Goal: Use online tool/utility

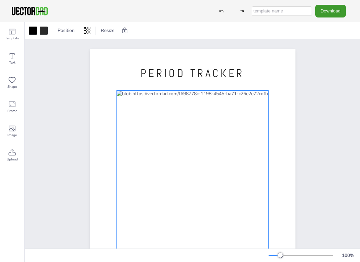
click at [176, 93] on div at bounding box center [192, 191] width 151 height 203
click at [164, 73] on span "PERIOD TRACKER" at bounding box center [192, 73] width 104 height 14
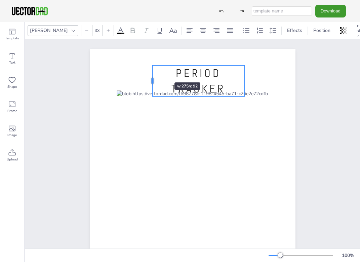
drag, startPoint x: 142, startPoint y: 70, endPoint x: 165, endPoint y: 69, distance: 22.5
click at [155, 69] on div at bounding box center [151, 81] width 5 height 31
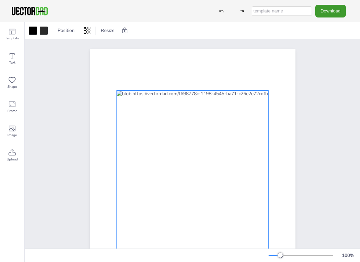
click at [191, 107] on div at bounding box center [192, 191] width 151 height 203
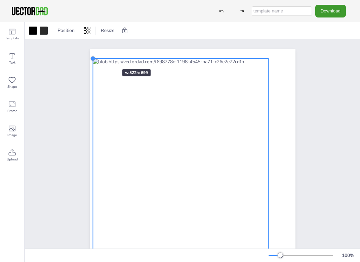
drag, startPoint x: 115, startPoint y: 89, endPoint x: 102, endPoint y: 57, distance: 33.7
click at [102, 57] on div "[DOMAIN_NAME]" at bounding box center [193, 182] width 206 height 266
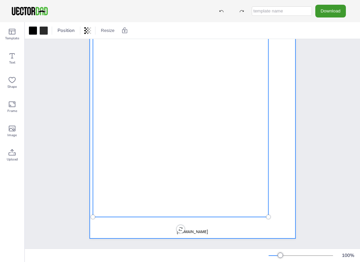
scroll to position [77, 0]
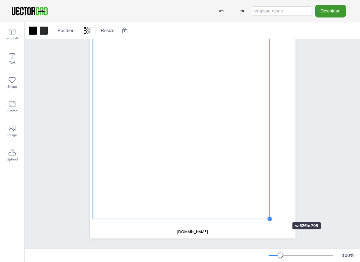
drag, startPoint x: 271, startPoint y: 216, endPoint x: 272, endPoint y: 210, distance: 6.9
click at [272, 210] on div "[DOMAIN_NAME]" at bounding box center [193, 105] width 206 height 266
click at [203, 232] on span "[DOMAIN_NAME]" at bounding box center [192, 231] width 31 height 5
click at [245, 196] on div at bounding box center [181, 100] width 177 height 237
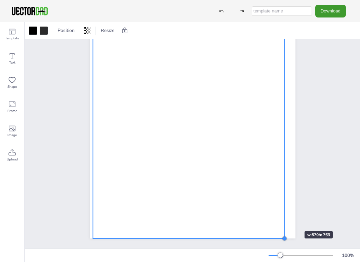
drag, startPoint x: 269, startPoint y: 217, endPoint x: 284, endPoint y: 218, distance: 14.8
click at [284, 218] on div at bounding box center [193, 105] width 206 height 266
click at [270, 80] on div at bounding box center [188, 110] width 191 height 256
click at [270, 76] on div at bounding box center [188, 110] width 191 height 256
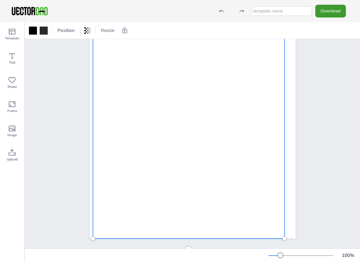
click at [270, 80] on div at bounding box center [188, 110] width 191 height 256
